Goal: Transaction & Acquisition: Purchase product/service

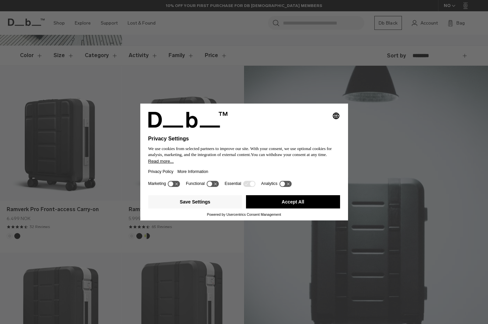
click at [294, 203] on button "Accept All" at bounding box center [293, 201] width 94 height 13
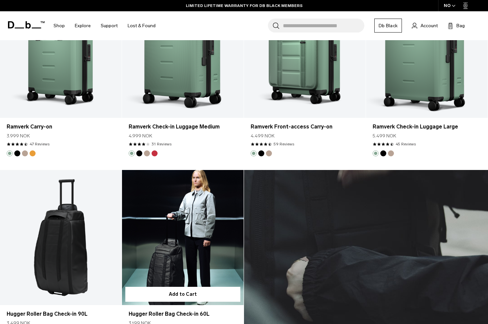
scroll to position [1235, 0]
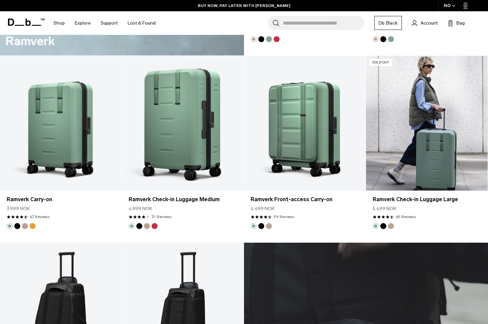
click at [415, 137] on link "Ramverk Check-in Luggage Large" at bounding box center [427, 123] width 122 height 135
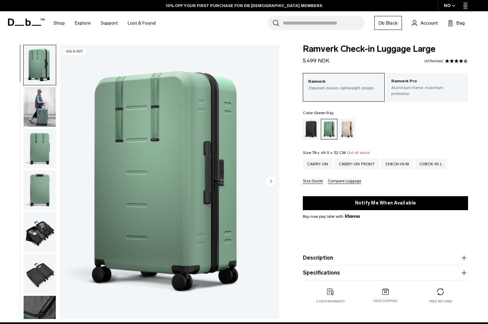
click at [37, 139] on img "button" at bounding box center [40, 149] width 32 height 40
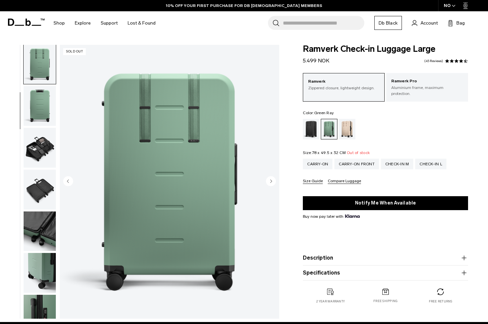
click at [35, 188] on img "button" at bounding box center [40, 190] width 32 height 40
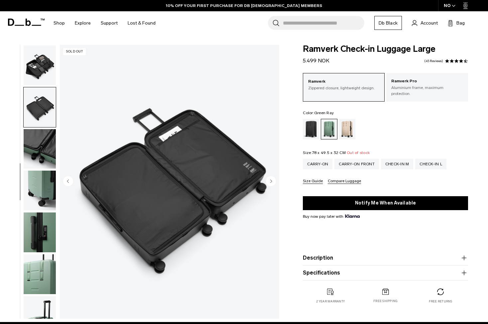
click at [39, 77] on img "button" at bounding box center [40, 66] width 32 height 40
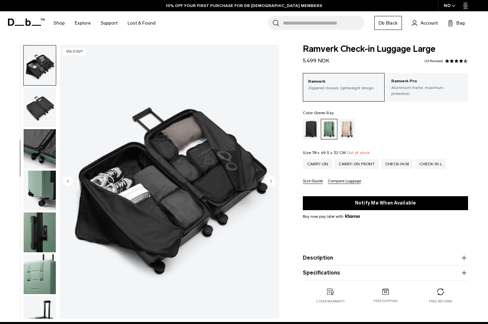
scroll to position [169, 0]
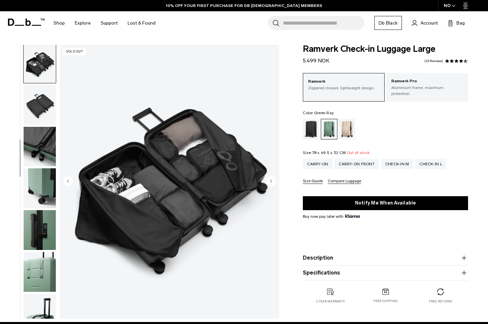
click at [39, 101] on img "button" at bounding box center [40, 105] width 32 height 40
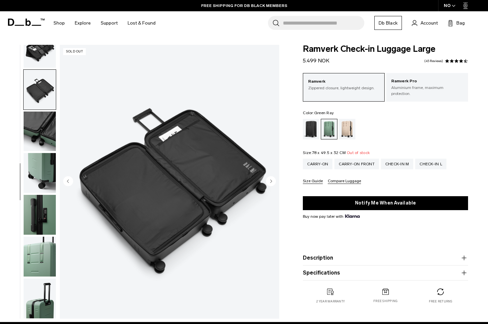
click at [39, 96] on img "button" at bounding box center [40, 90] width 32 height 40
click at [40, 132] on img "button" at bounding box center [40, 132] width 32 height 40
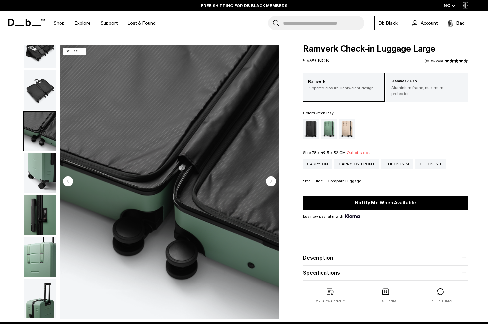
click at [33, 210] on img "button" at bounding box center [40, 215] width 32 height 40
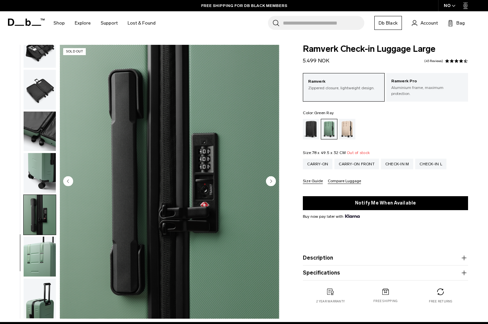
click at [37, 257] on img "button" at bounding box center [40, 257] width 32 height 40
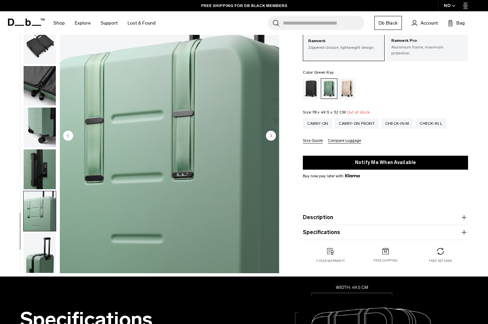
scroll to position [73, 0]
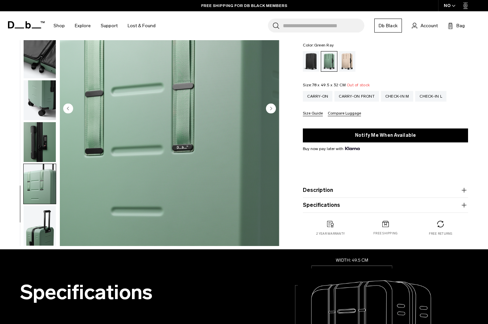
click at [43, 232] on img "button" at bounding box center [40, 226] width 32 height 40
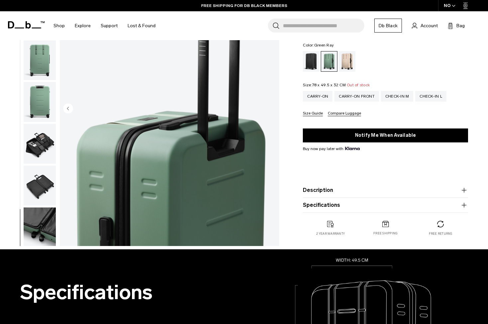
click at [46, 151] on img "button" at bounding box center [40, 144] width 32 height 40
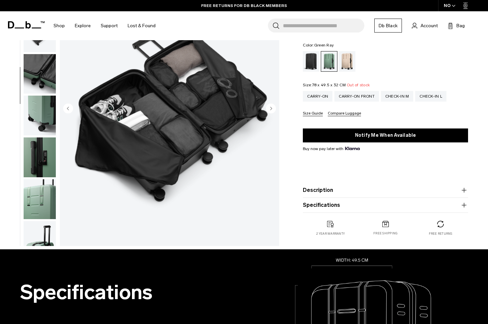
click at [35, 120] on img "button" at bounding box center [40, 116] width 32 height 40
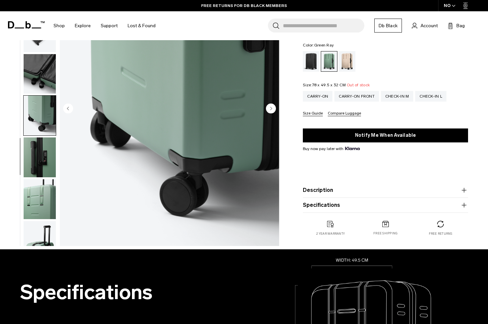
scroll to position [190, 0]
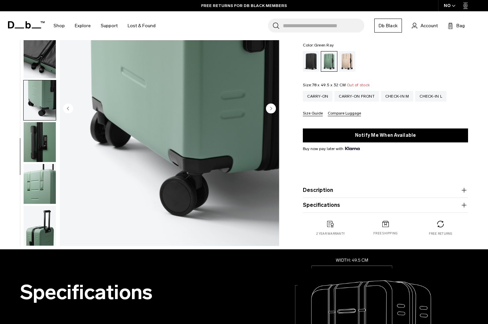
click at [36, 139] on img "button" at bounding box center [40, 142] width 32 height 40
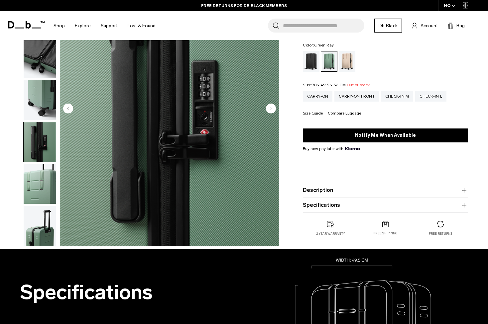
click at [40, 171] on img "button" at bounding box center [40, 184] width 32 height 40
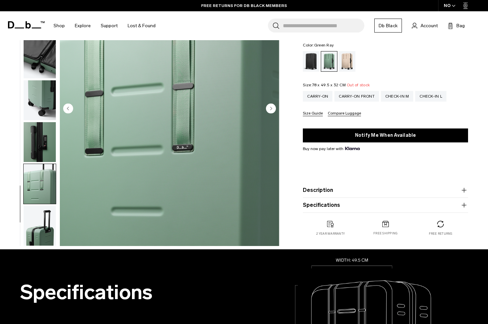
click at [42, 185] on img "button" at bounding box center [40, 184] width 32 height 40
click at [42, 217] on img "button" at bounding box center [40, 226] width 32 height 40
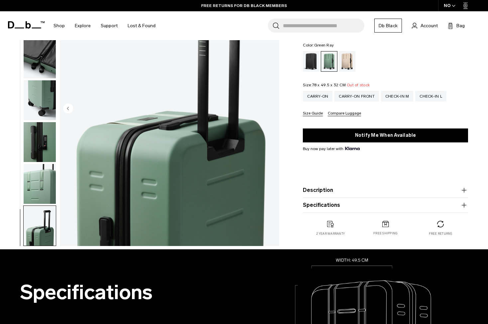
click at [314, 55] on div "Black Out" at bounding box center [311, 61] width 17 height 21
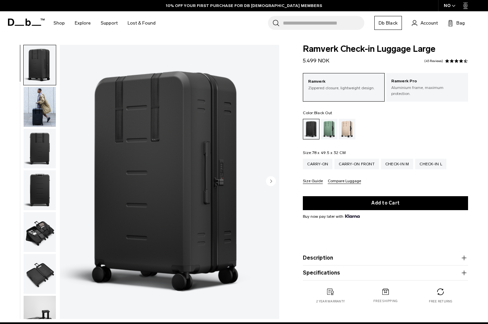
click at [319, 47] on span "Ramverk Check-in Luggage Large" at bounding box center [385, 49] width 165 height 9
click at [341, 49] on span "Ramverk Check-in Luggage Large" at bounding box center [385, 49] width 165 height 9
drag, startPoint x: 376, startPoint y: 49, endPoint x: 302, endPoint y: 49, distance: 73.4
click at [302, 49] on div "Ramverk Check-in Luggage Large 5.499 NOK 4.5 star rating 45 Reviews Ramverk Zip…" at bounding box center [385, 181] width 205 height 272
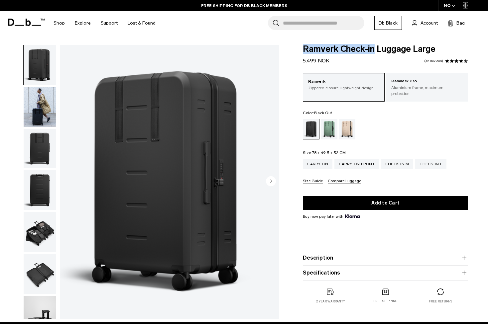
copy span "Ramverk Check-in"
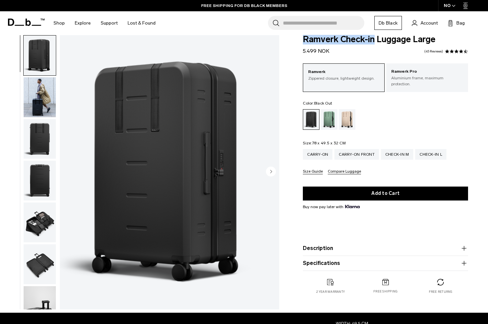
scroll to position [10, 0]
click at [301, 99] on div "Ramverk Check-in Luggage Large 5.499 NOK 4.5 star rating 45 Reviews Ramverk Zip…" at bounding box center [385, 171] width 205 height 272
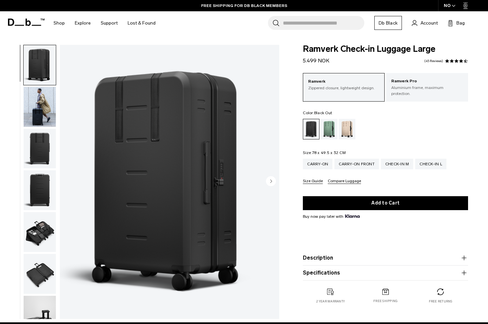
scroll to position [0, 0]
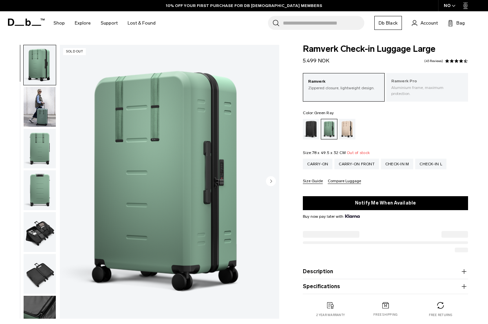
click at [400, 93] on div "Ramverk Pro Aluminium frame, maximum protection." at bounding box center [427, 87] width 82 height 29
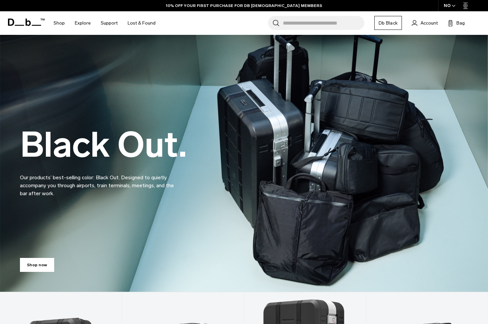
click at [306, 19] on input "Search for Bags, Luggage..." at bounding box center [323, 23] width 81 height 14
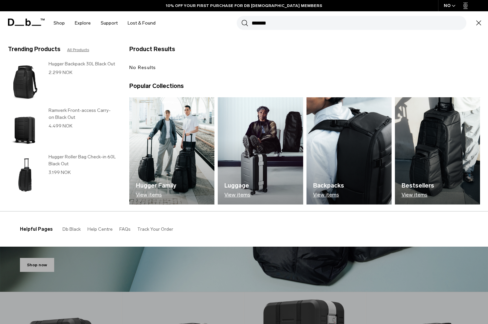
type input "*******"
click at [244, 23] on button "Search" at bounding box center [244, 22] width 7 height 7
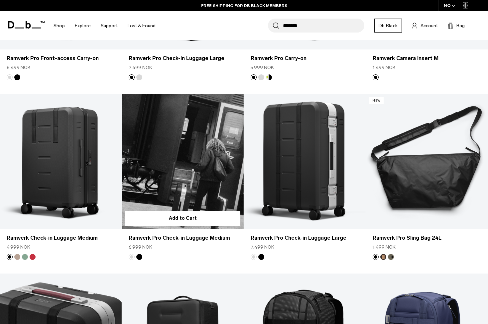
scroll to position [1311, 0]
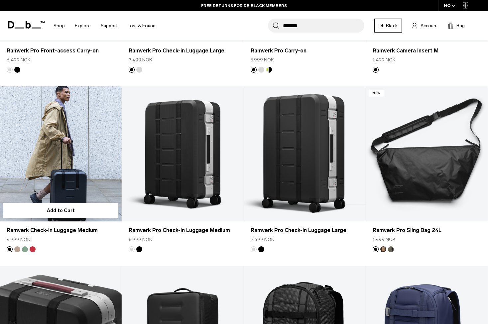
click at [46, 163] on link "Ramverk Check-in Luggage Medium" at bounding box center [61, 153] width 122 height 135
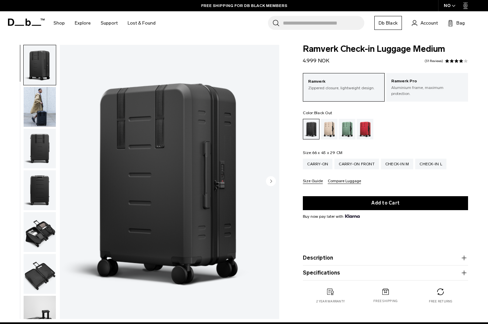
click at [288, 176] on div "Ramverk Check-in Luggage Medium 4.999 NOK 4.0 star rating 31 Reviews Ramverk Zi…" at bounding box center [385, 181] width 205 height 272
click at [44, 226] on img "button" at bounding box center [40, 232] width 32 height 40
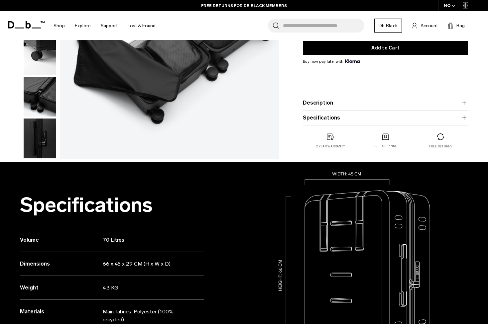
scroll to position [180, 0]
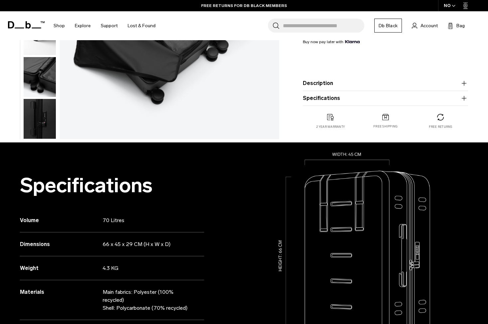
click at [320, 98] on button "Specifications" at bounding box center [385, 98] width 165 height 8
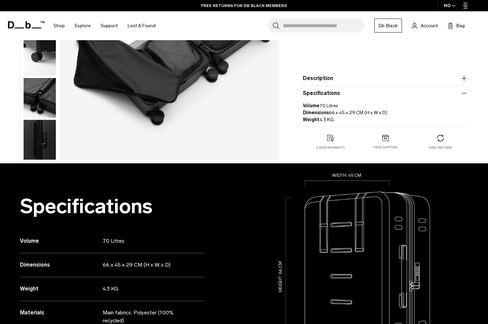
click at [322, 75] on button "Description" at bounding box center [385, 78] width 165 height 8
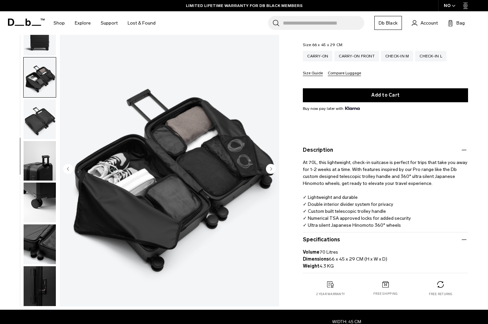
scroll to position [175, 0]
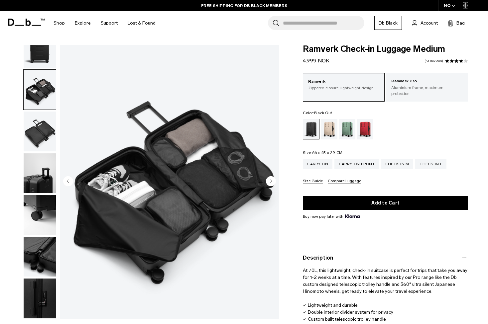
scroll to position [0, 0]
